Goal: Task Accomplishment & Management: Use online tool/utility

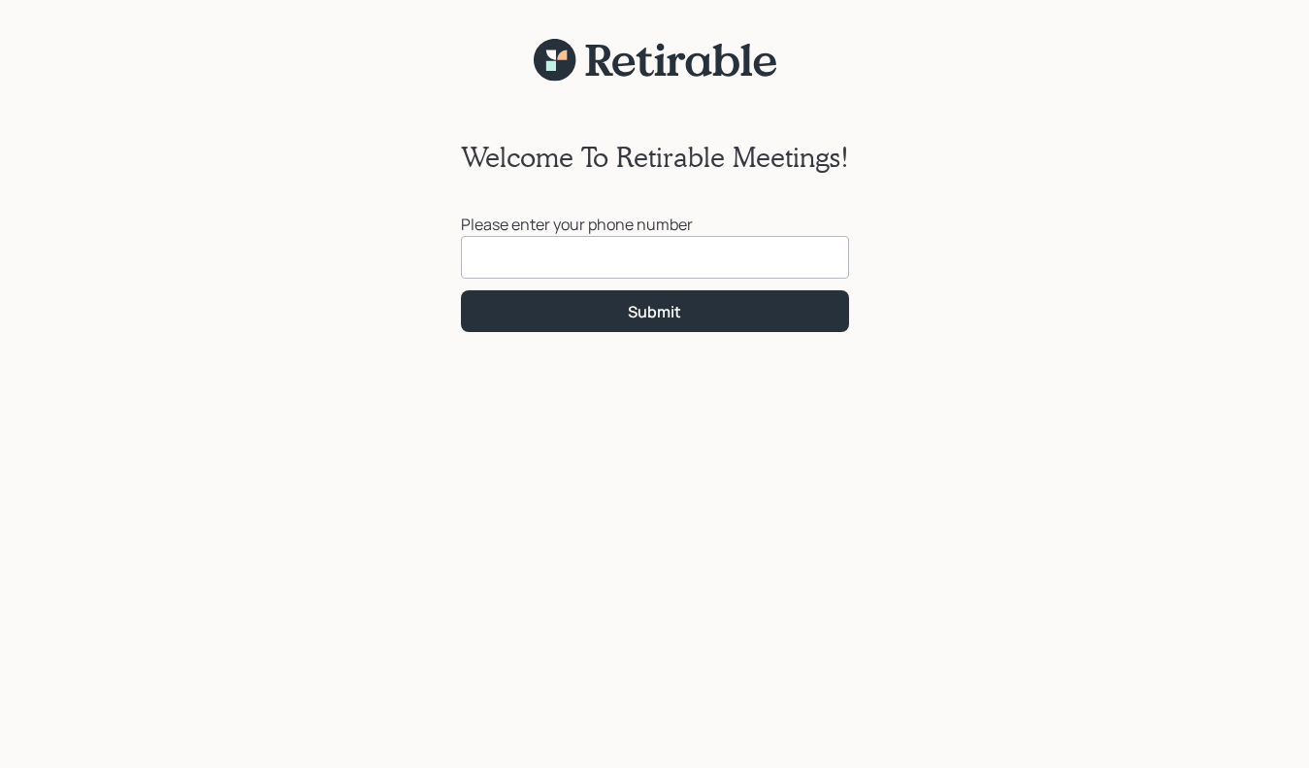
click at [516, 264] on input at bounding box center [655, 257] width 388 height 43
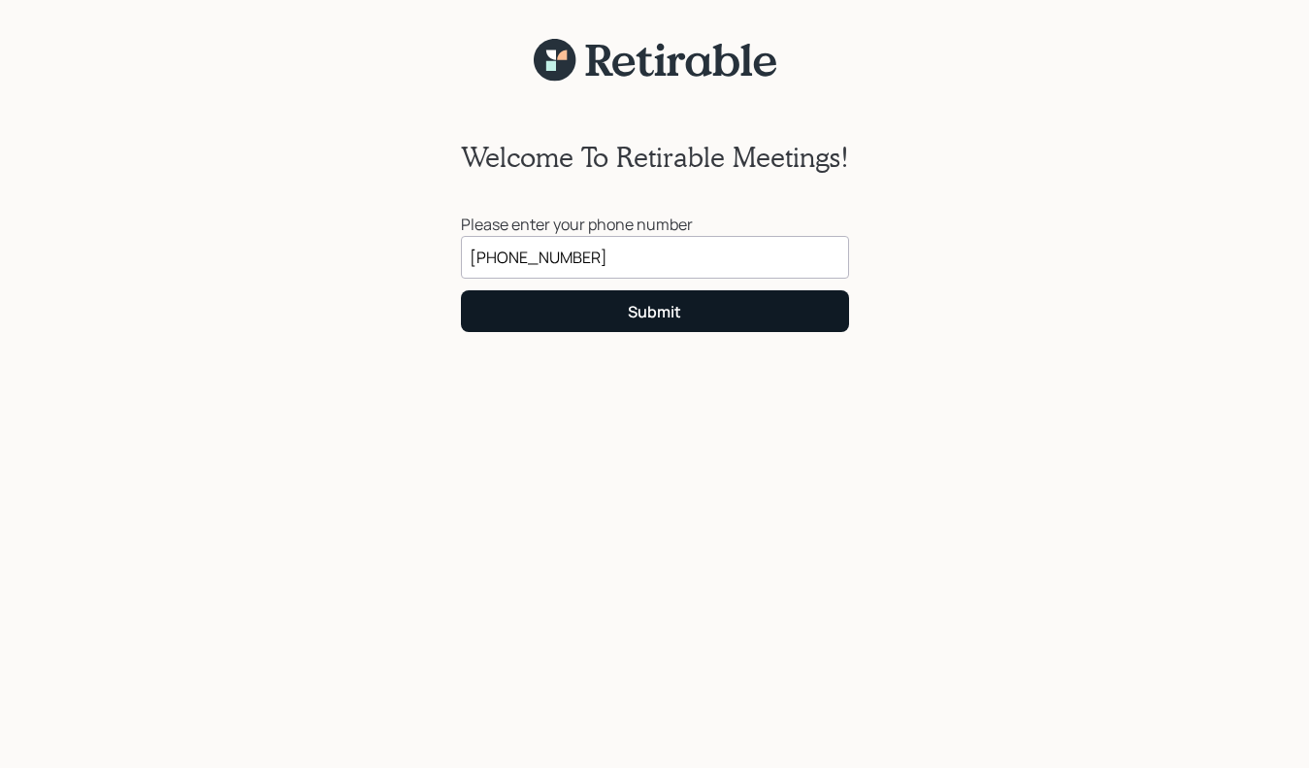
type input "[PHONE_NUMBER]"
click at [648, 311] on div "Submit" at bounding box center [654, 311] width 53 height 21
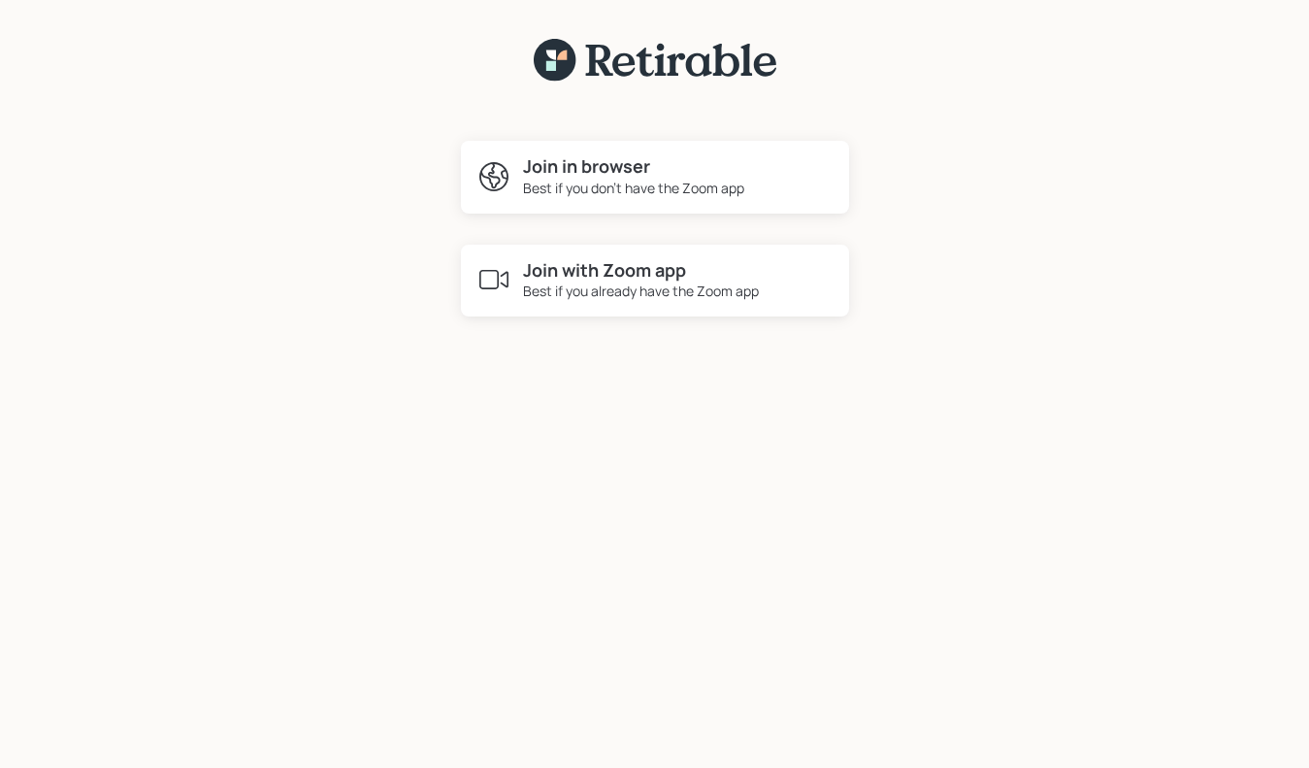
click at [611, 280] on h4 "Join with Zoom app" at bounding box center [641, 270] width 236 height 21
